Goal: Complete application form

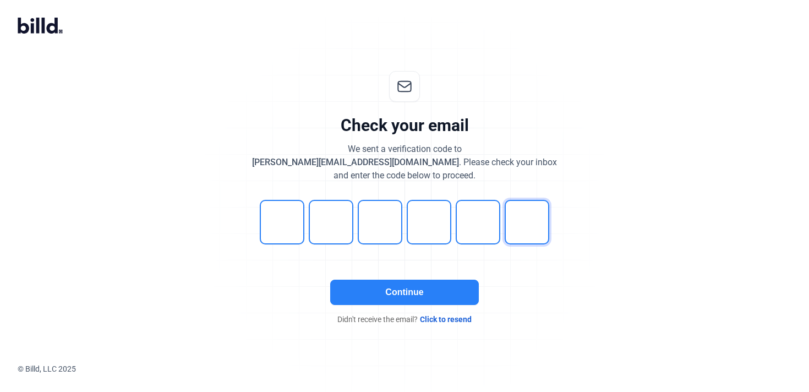
type input "6"
click at [403, 309] on div "Continue Didn't receive the email? Click to resend" at bounding box center [404, 302] width 330 height 45
click at [396, 296] on button "Continue" at bounding box center [404, 292] width 149 height 25
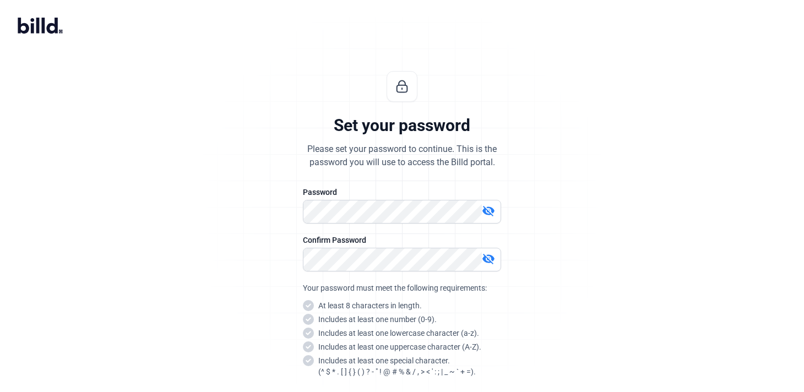
scroll to position [97, 0]
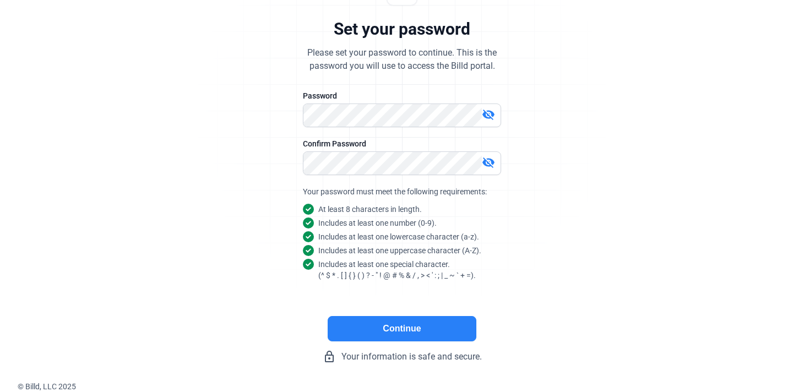
click at [394, 323] on button "Continue" at bounding box center [402, 328] width 149 height 25
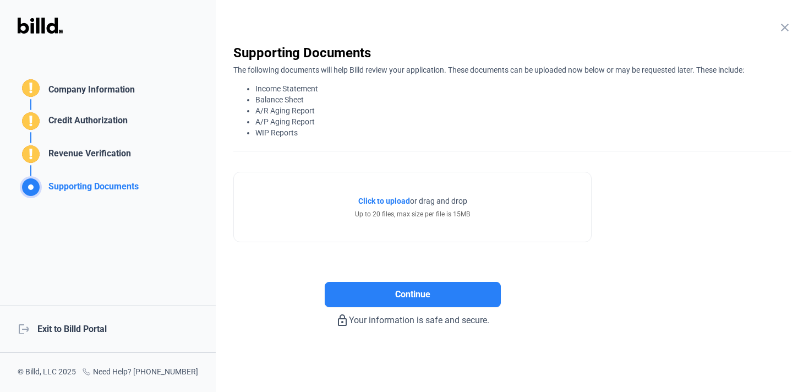
click at [598, 61] on div "Supporting Documents" at bounding box center [512, 53] width 558 height 18
drag, startPoint x: 432, startPoint y: 283, endPoint x: 561, endPoint y: 208, distance: 149.5
click at [561, 208] on div "Click to upload Tap to upload or drag and drop Up to 20 files, max size per fil…" at bounding box center [412, 244] width 358 height 166
